Goal: Task Accomplishment & Management: Complete application form

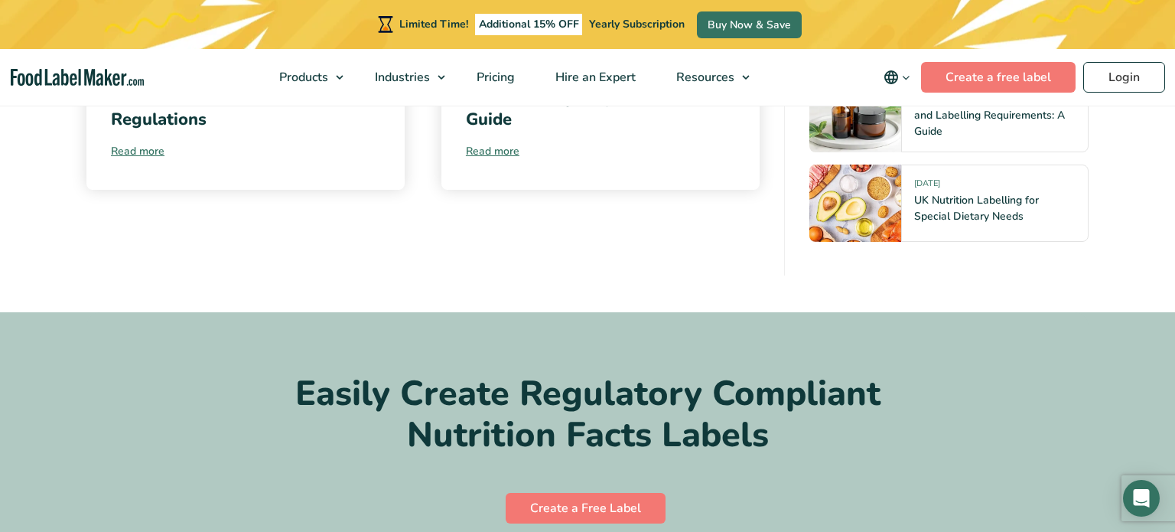
scroll to position [7686, 0]
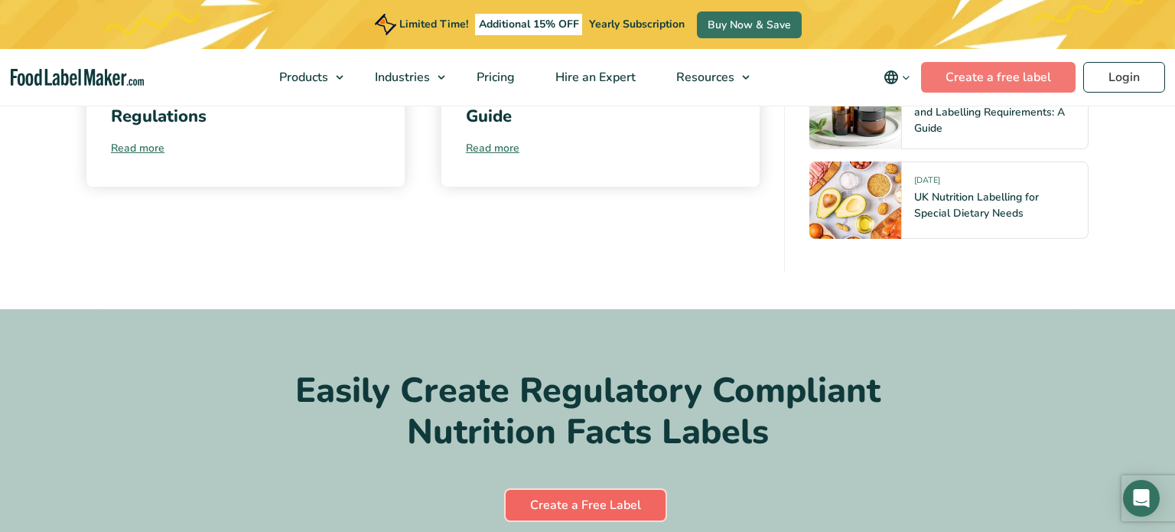
click at [577, 490] on link "Create a Free Label" at bounding box center [586, 505] width 160 height 31
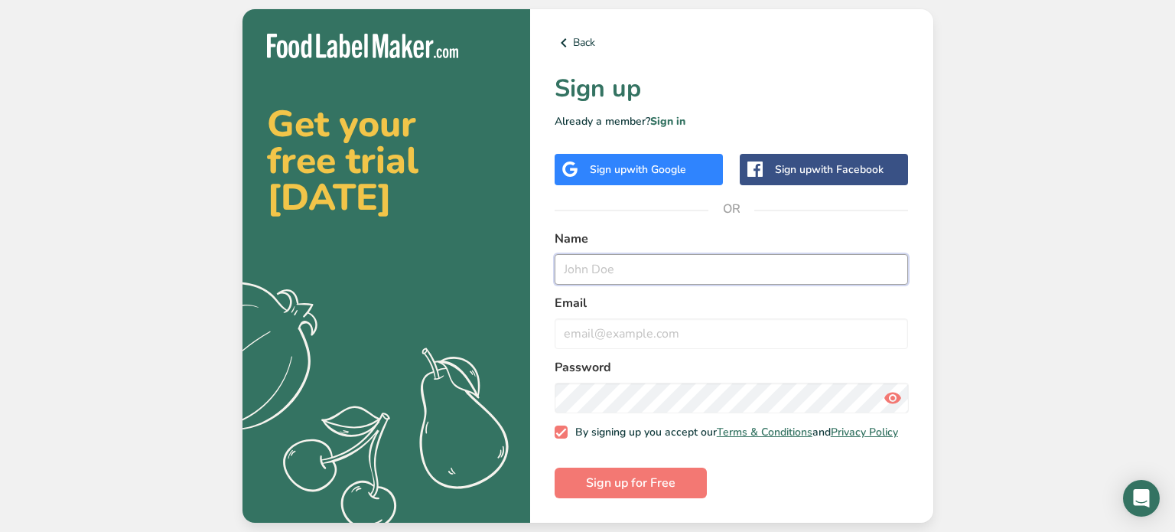
click at [600, 263] on input "text" at bounding box center [732, 269] width 354 height 31
type input "[PERSON_NAME]"
type input "[EMAIL_ADDRESS][DOMAIN_NAME]"
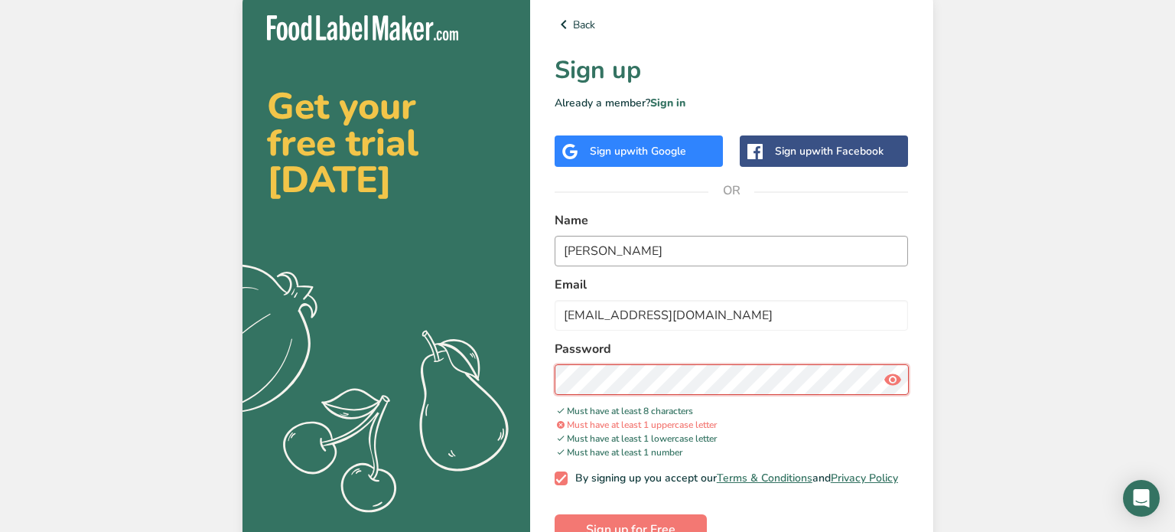
click at [555, 514] on button "Sign up for Free" at bounding box center [631, 529] width 152 height 31
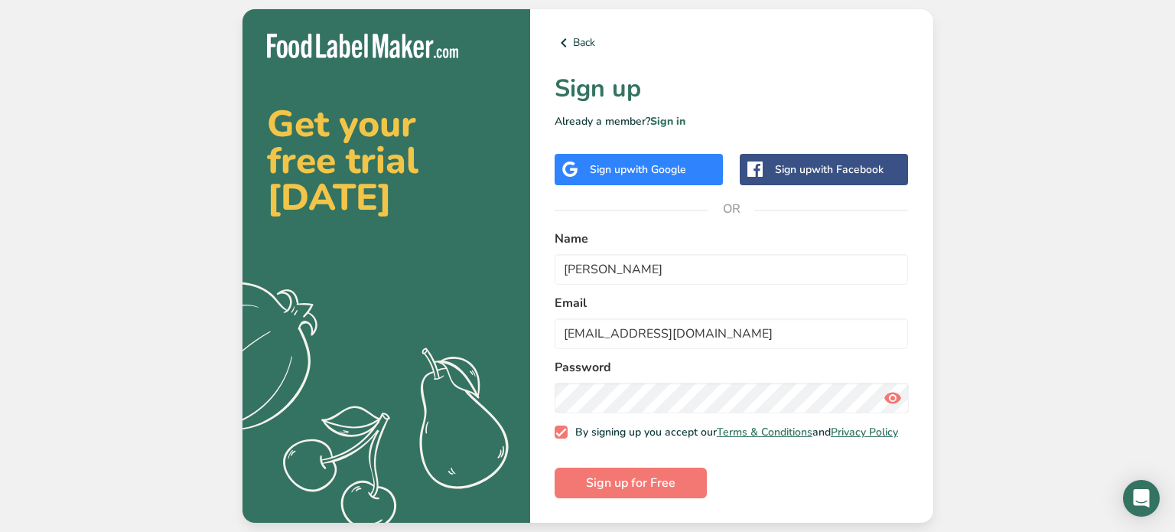
click at [652, 468] on form "Name [PERSON_NAME] Email [EMAIL_ADDRESS][DOMAIN_NAME] Password By signing up yo…" at bounding box center [732, 363] width 354 height 269
click at [657, 477] on span "Sign up for Free" at bounding box center [630, 482] width 89 height 18
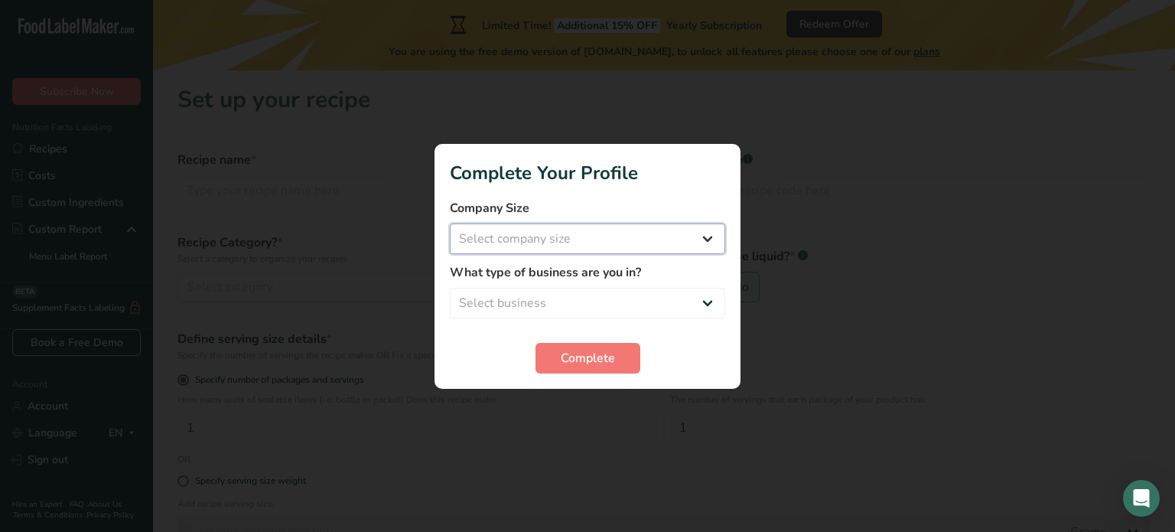
click at [649, 248] on select "Select company size Fewer than 10 Employees 10 to 50 Employees 51 to 500 Employ…" at bounding box center [587, 238] width 275 height 31
select select "2"
click at [450, 223] on select "Select company size Fewer than 10 Employees 10 to 50 Employees 51 to 500 Employ…" at bounding box center [587, 238] width 275 height 31
click at [630, 298] on select "Select business Packaged Food Manufacturer Restaurant & Cafe Bakery Meal Plans …" at bounding box center [587, 303] width 275 height 31
select select "8"
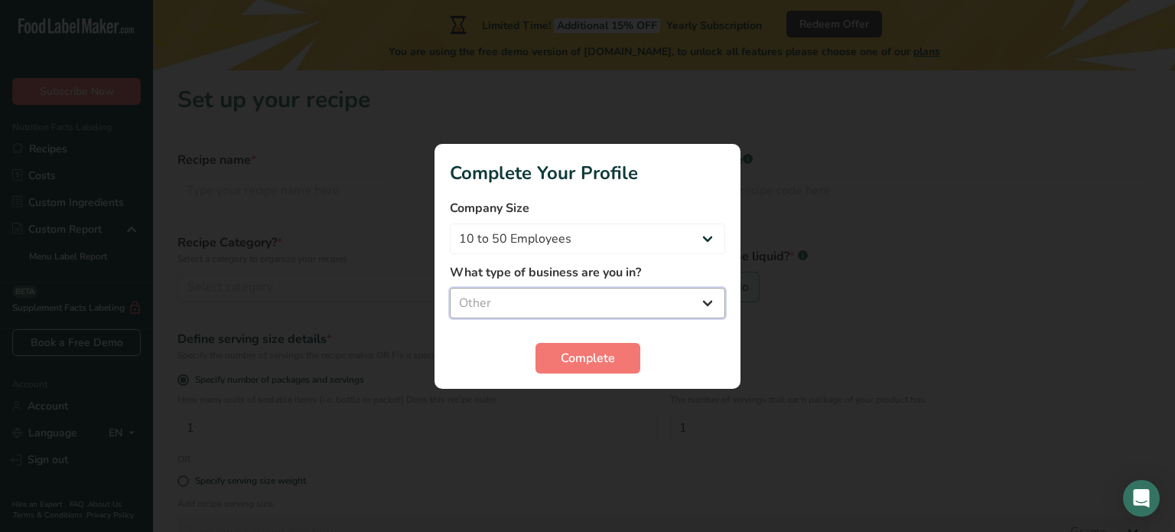
click at [450, 288] on select "Select business Packaged Food Manufacturer Restaurant & Cafe Bakery Meal Plans …" at bounding box center [587, 303] width 275 height 31
click at [578, 365] on span "Complete" at bounding box center [588, 358] width 54 height 18
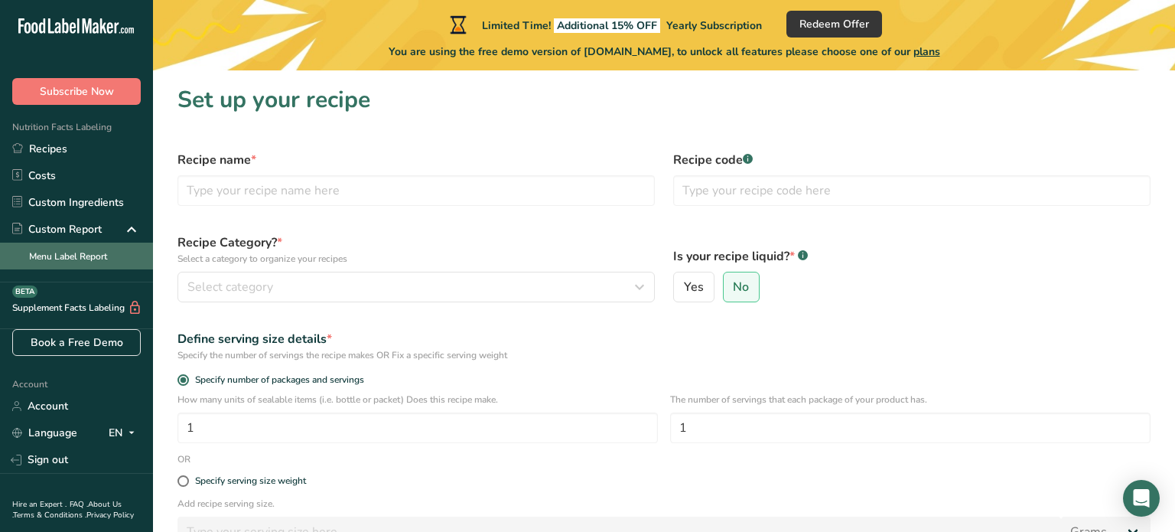
click at [105, 251] on link "Menu Label Report" at bounding box center [76, 255] width 153 height 27
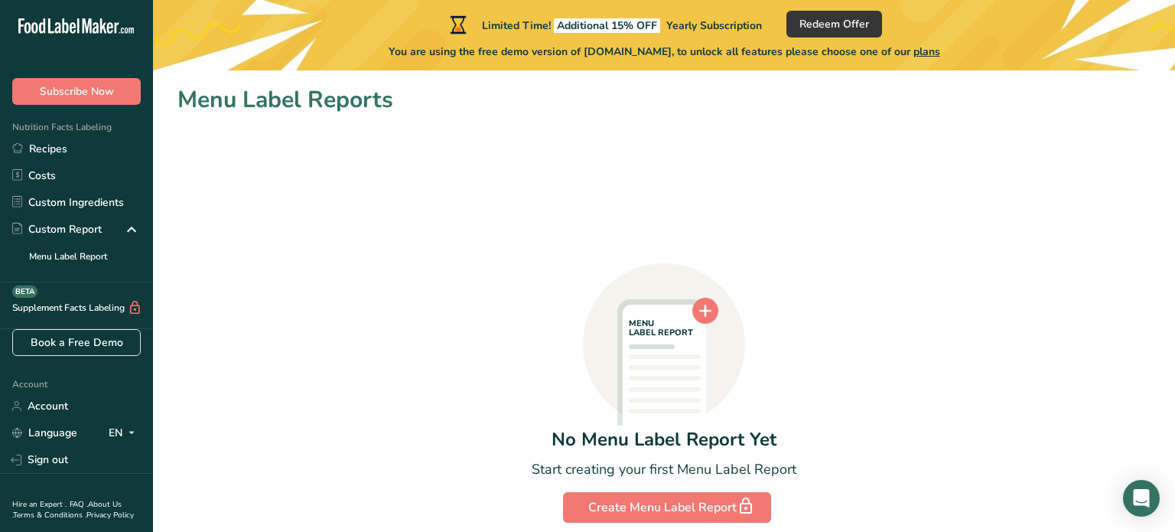
scroll to position [64, 0]
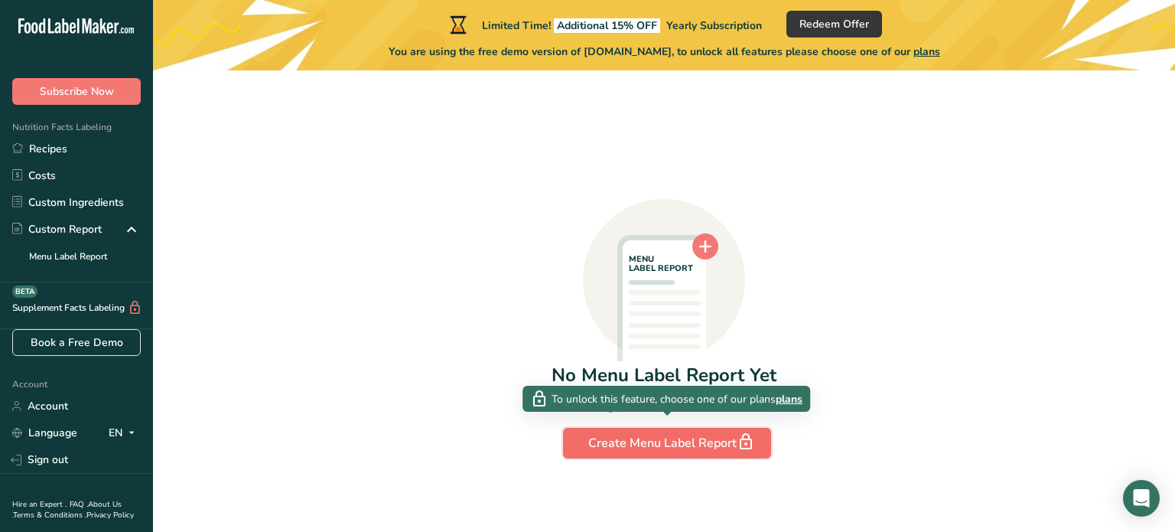
click at [711, 432] on div "Create Menu Label Report" at bounding box center [667, 442] width 158 height 21
click at [692, 443] on div "Create Menu Label Report" at bounding box center [667, 442] width 158 height 21
